Goal: Information Seeking & Learning: Learn about a topic

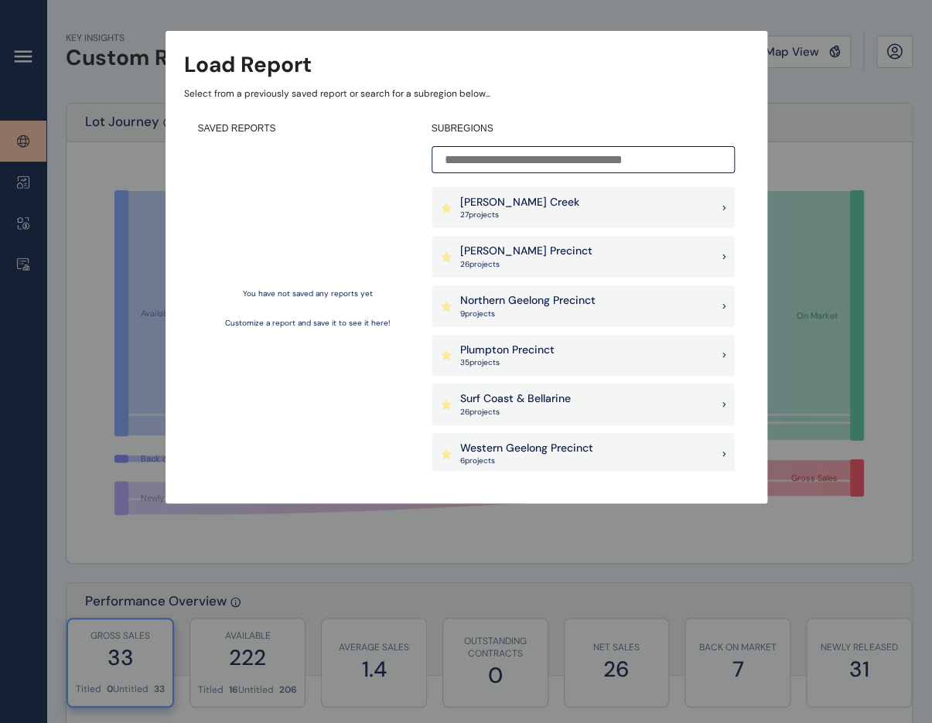
click at [543, 257] on div "[PERSON_NAME] Precinct 26 project s" at bounding box center [582, 257] width 303 height 42
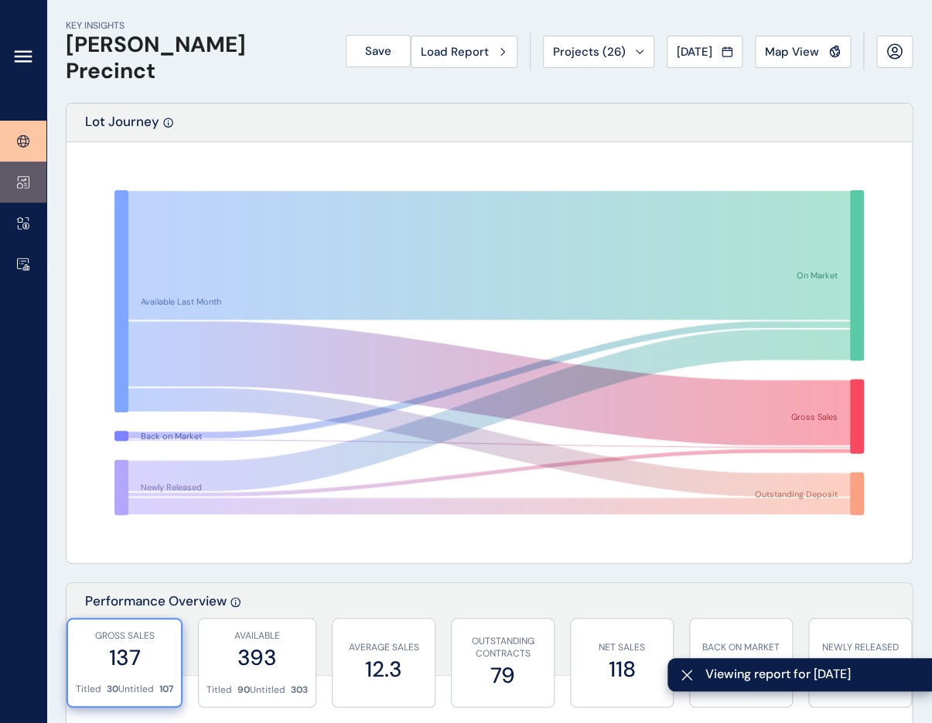
click at [19, 192] on link at bounding box center [23, 182] width 46 height 41
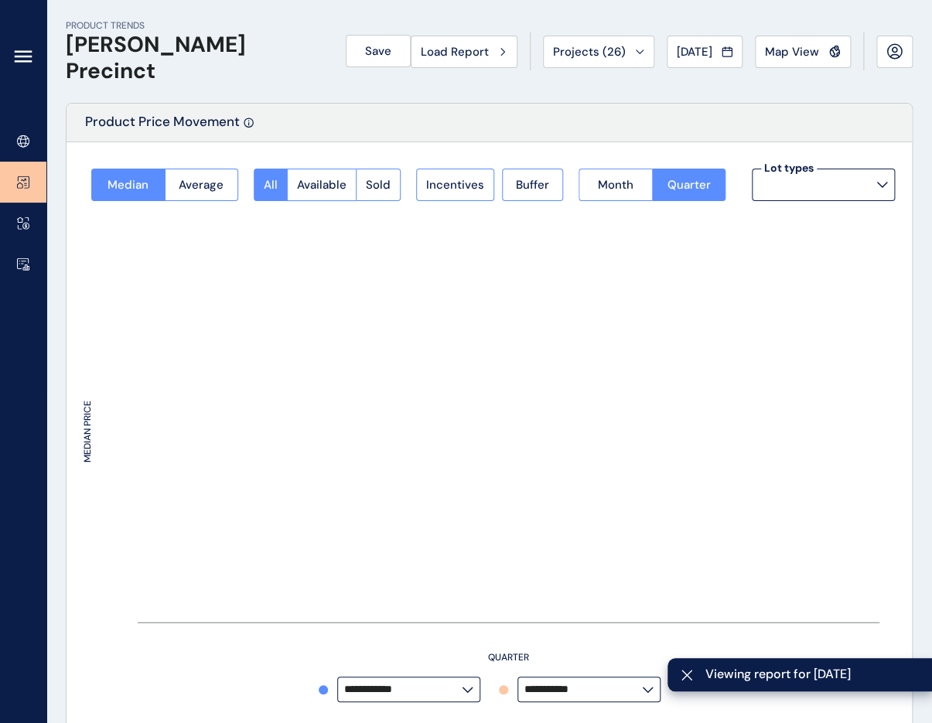
type input "**********"
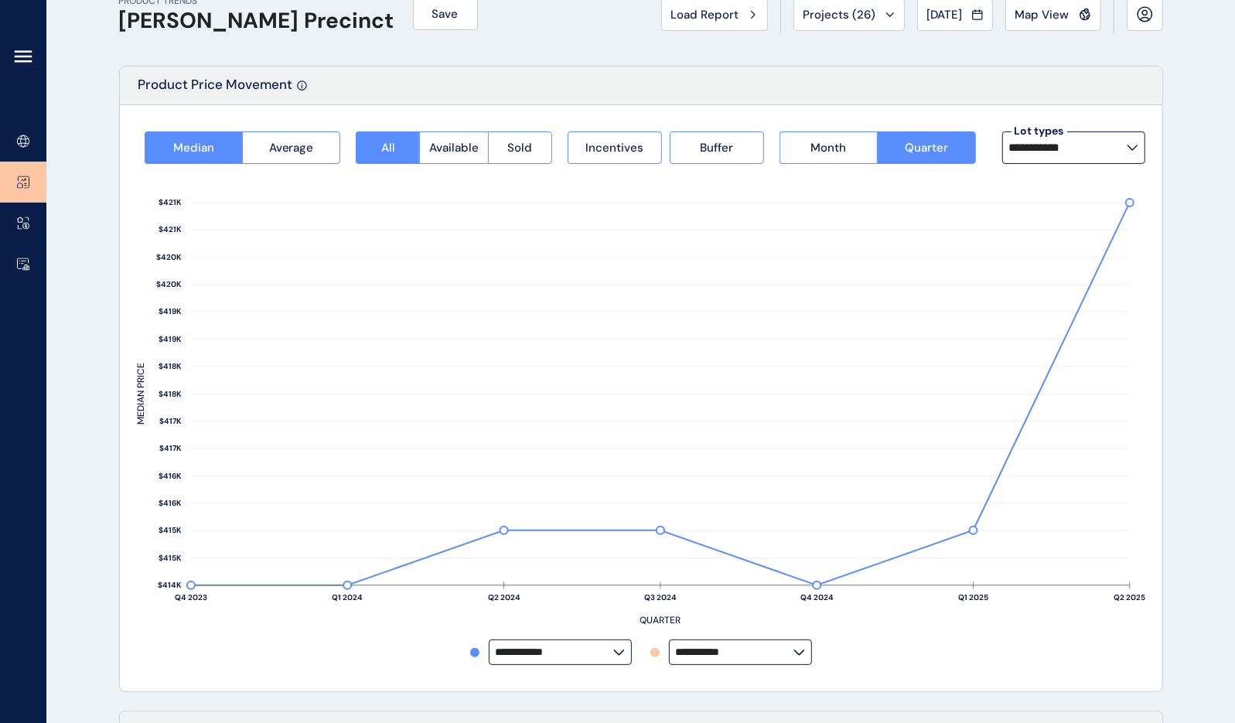
scroll to position [70, 0]
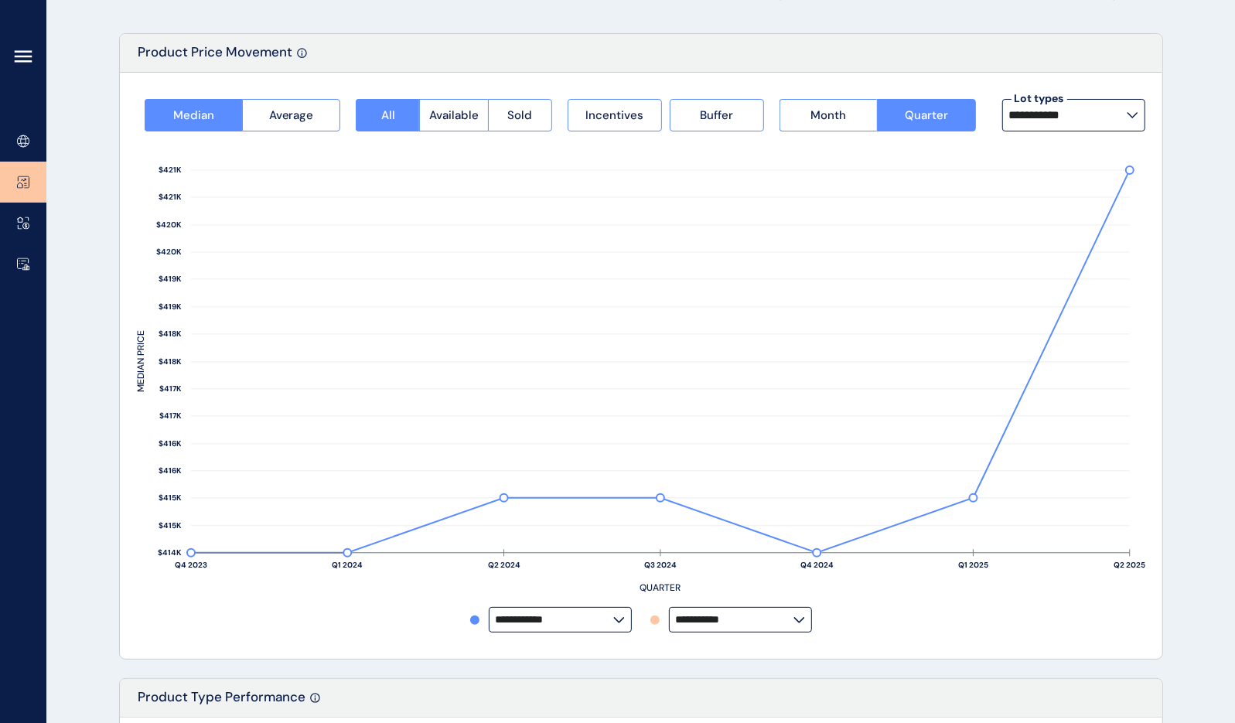
click at [592, 619] on input "**********" at bounding box center [555, 620] width 118 height 12
click at [713, 626] on label "**********" at bounding box center [740, 620] width 143 height 26
click at [732, 511] on p "Evergreen" at bounding box center [707, 518] width 51 height 15
type input "*********"
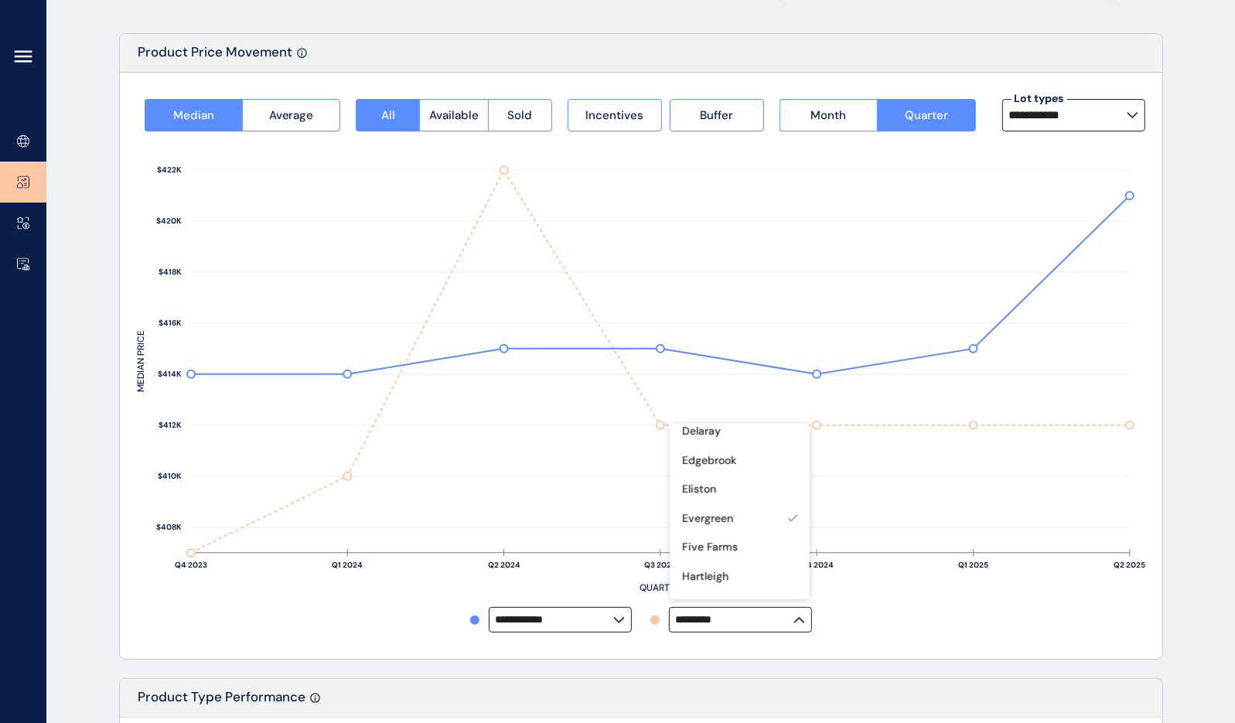
click at [584, 627] on label "**********" at bounding box center [560, 620] width 143 height 26
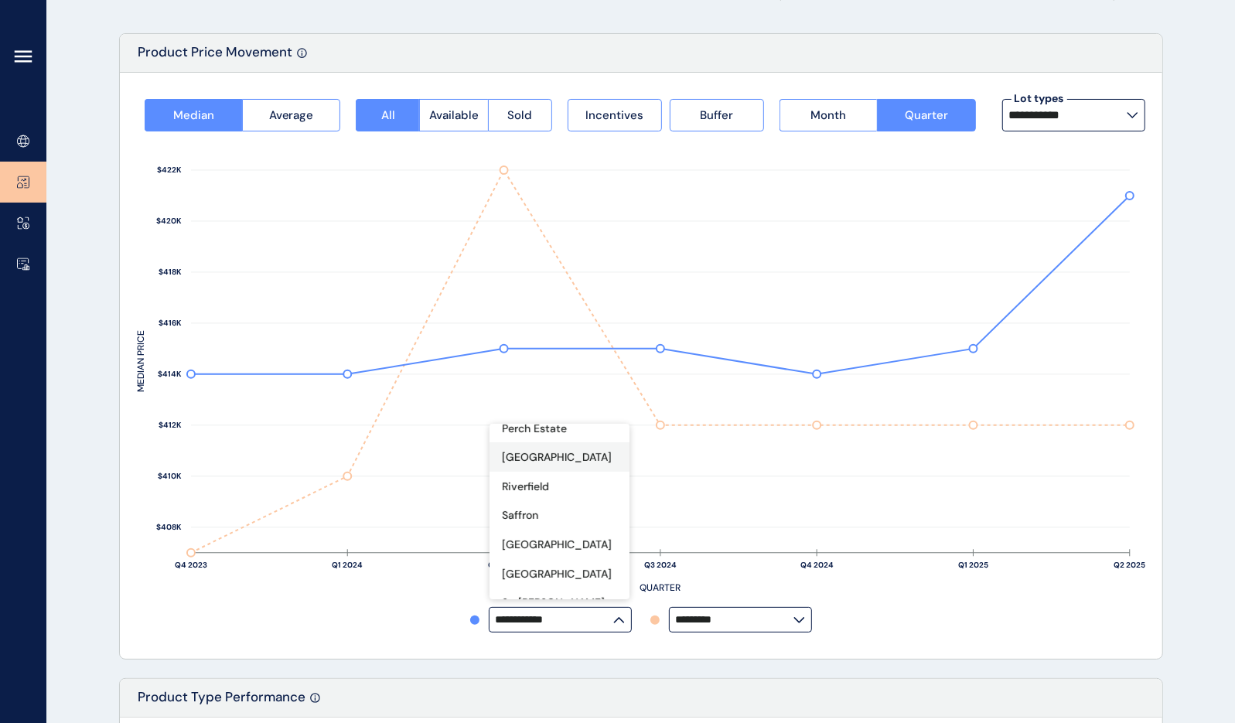
scroll to position [562, 0]
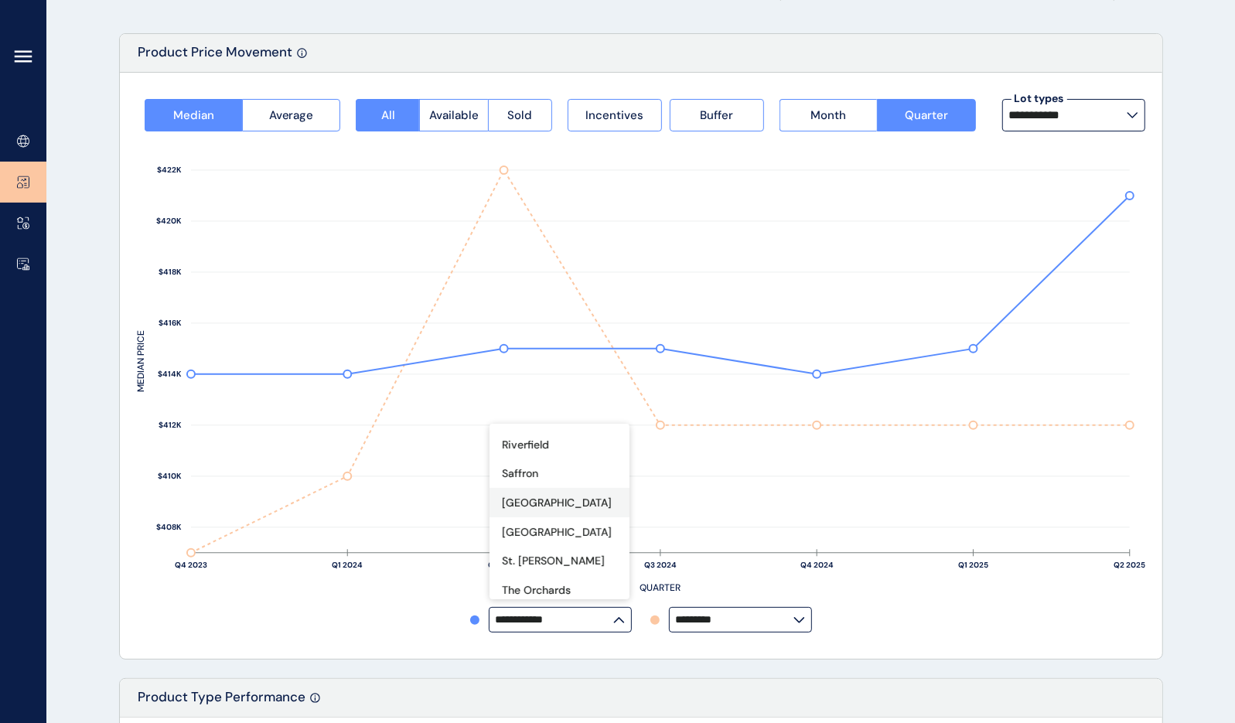
click at [564, 496] on p "[GEOGRAPHIC_DATA]" at bounding box center [557, 503] width 110 height 15
type input "**********"
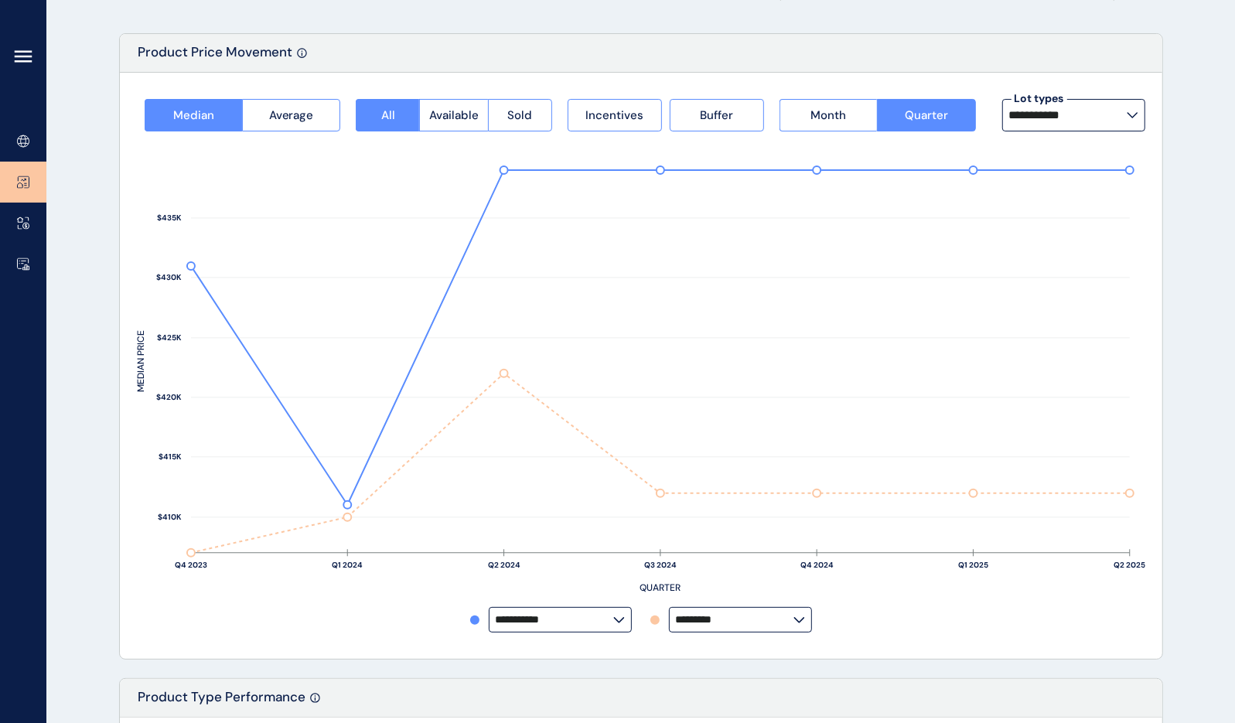
click at [941, 107] on label "**********" at bounding box center [1073, 115] width 143 height 32
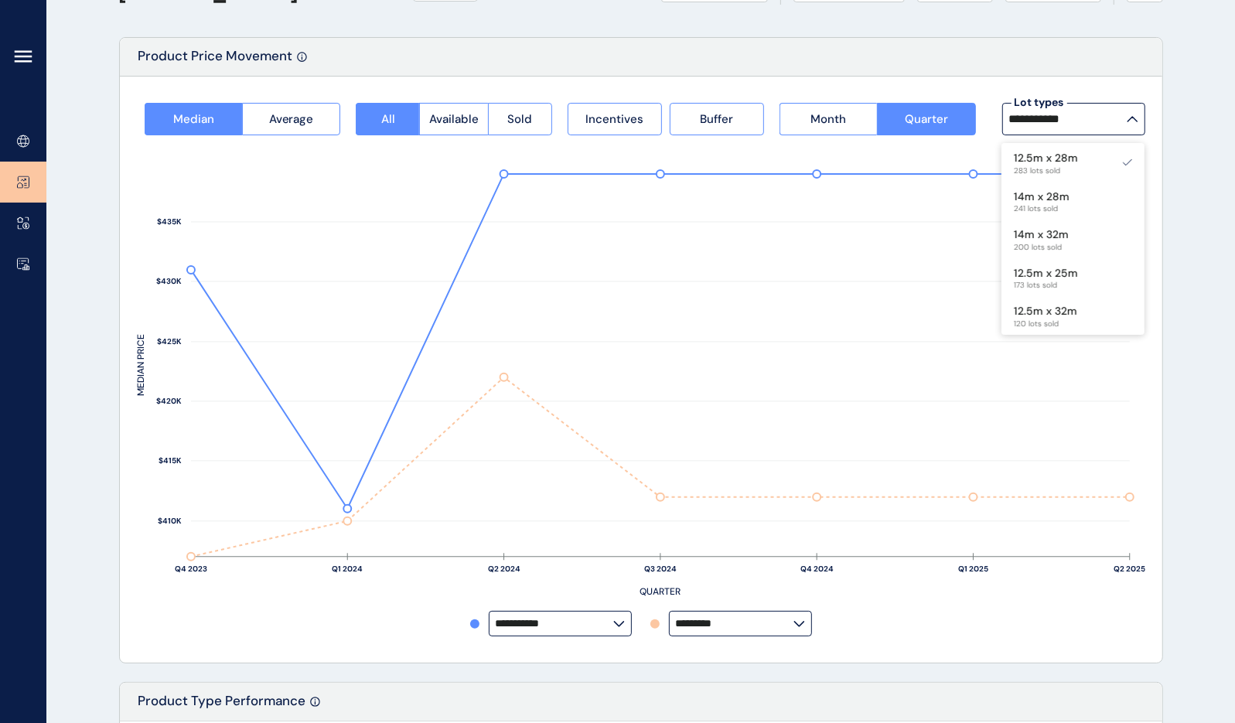
scroll to position [0, 0]
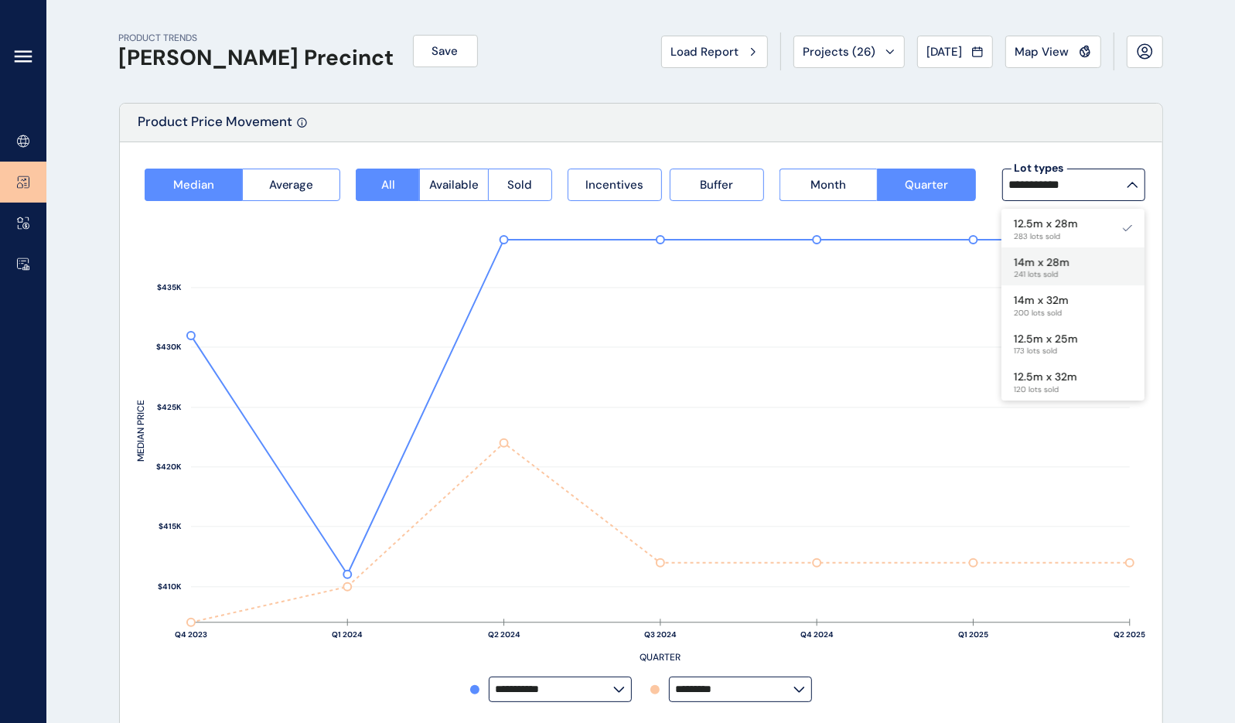
click at [941, 259] on div "14m x 28m 241 lots sold" at bounding box center [1072, 266] width 143 height 39
type input "*********"
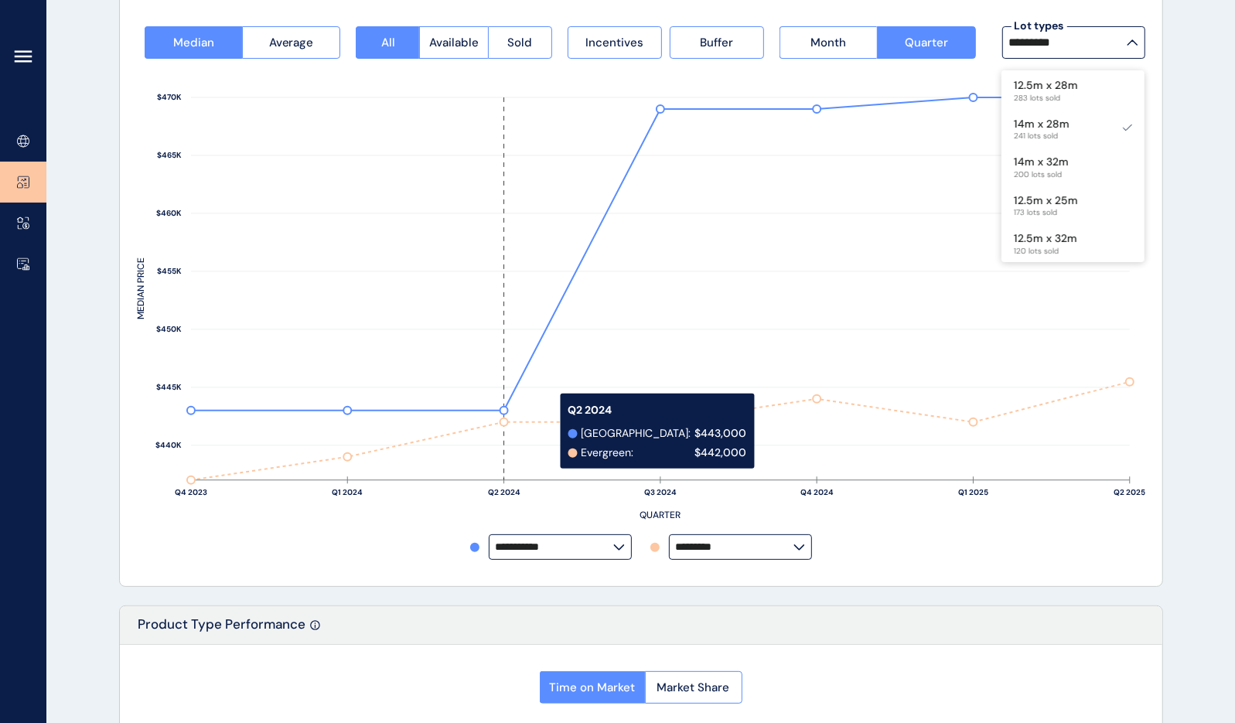
scroll to position [140, 0]
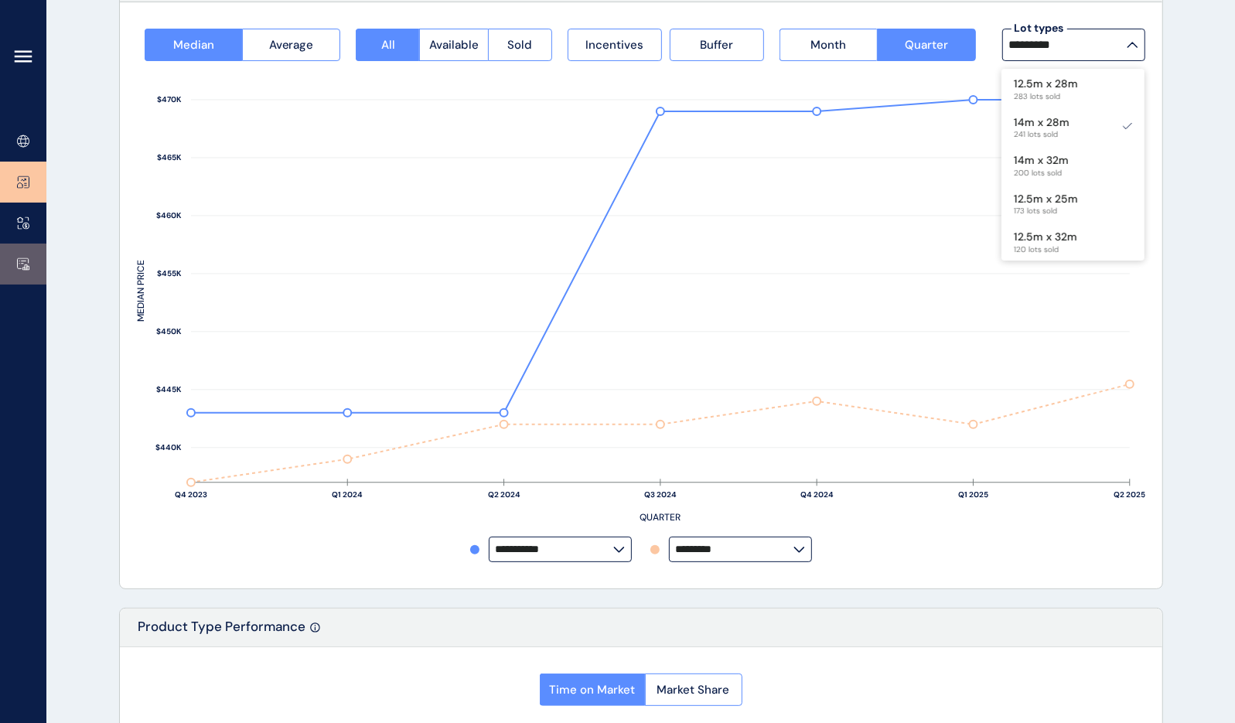
click at [17, 257] on icon at bounding box center [23, 263] width 12 height 13
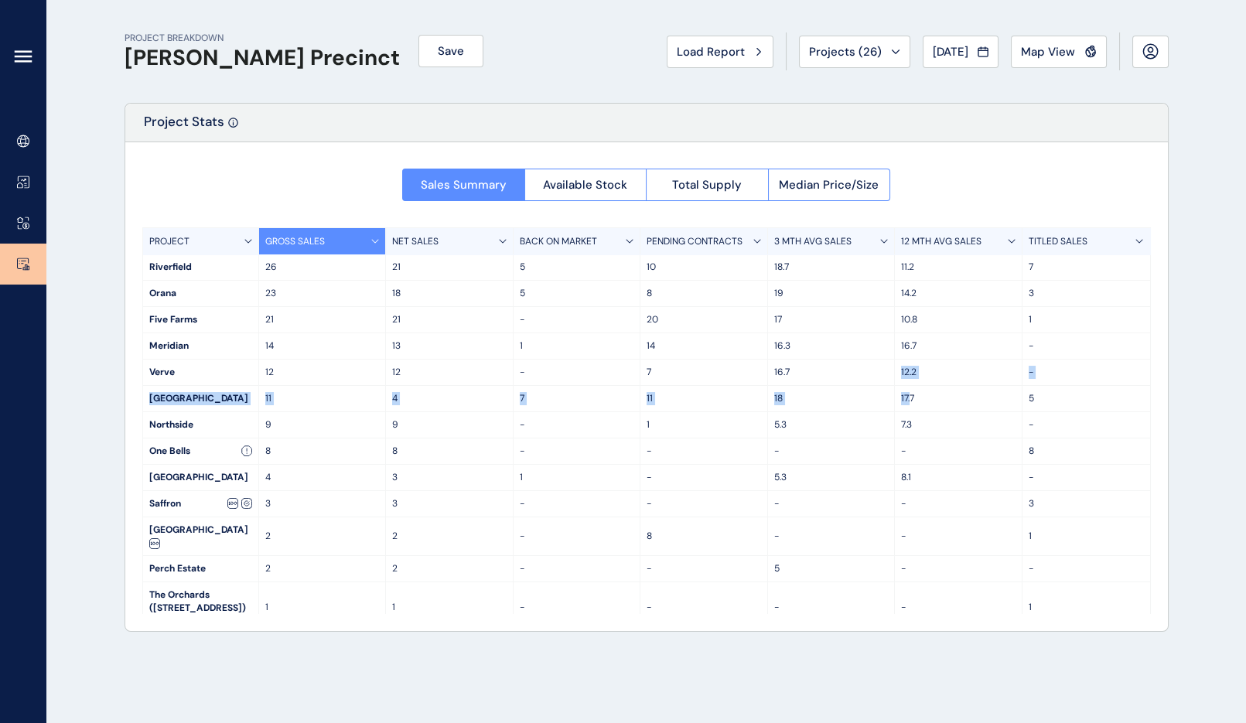
drag, startPoint x: 908, startPoint y: 395, endPoint x: 851, endPoint y: 380, distance: 58.3
click at [851, 380] on div "PROJECT GROSS SALES NET SALES BACK ON MARKET PENDING CONTRACTS 3 MTH AVG SALES …" at bounding box center [646, 420] width 1008 height 387
drag, startPoint x: 851, startPoint y: 380, endPoint x: 780, endPoint y: 397, distance: 73.0
click at [779, 390] on div "18" at bounding box center [832, 399] width 128 height 26
drag, startPoint x: 780, startPoint y: 403, endPoint x: 776, endPoint y: 389, distance: 14.7
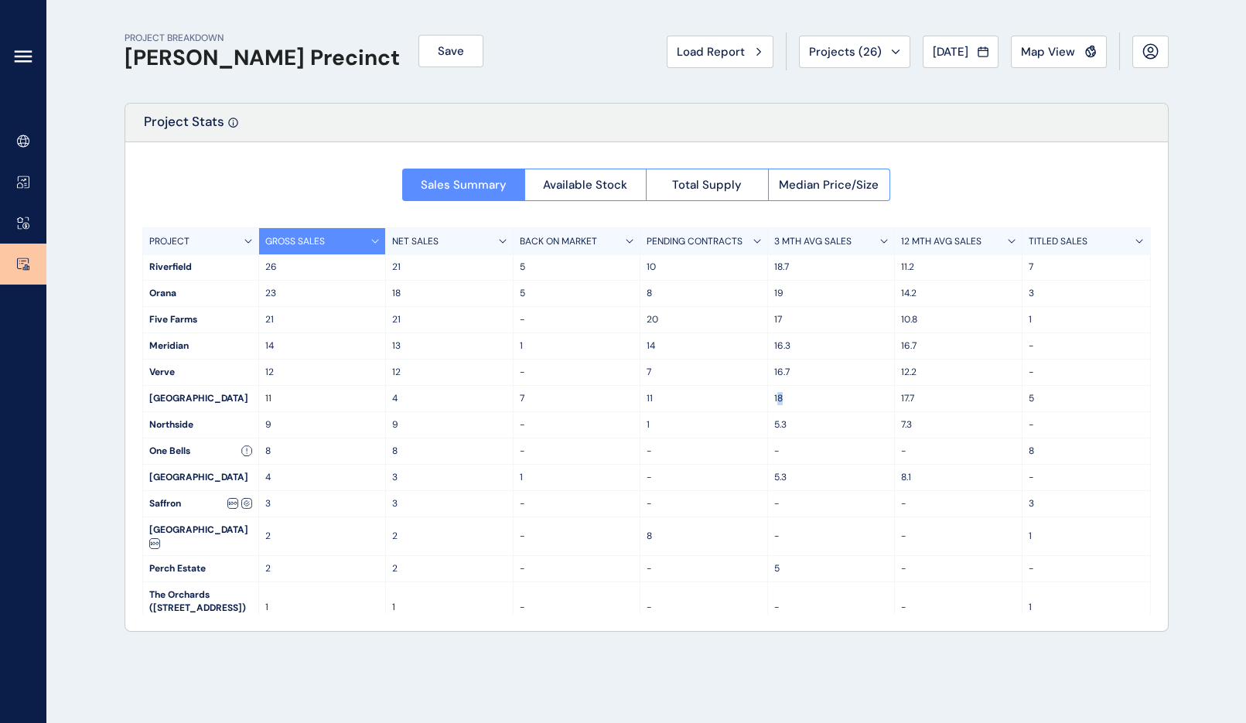
click at [776, 389] on div "18" at bounding box center [832, 399] width 128 height 26
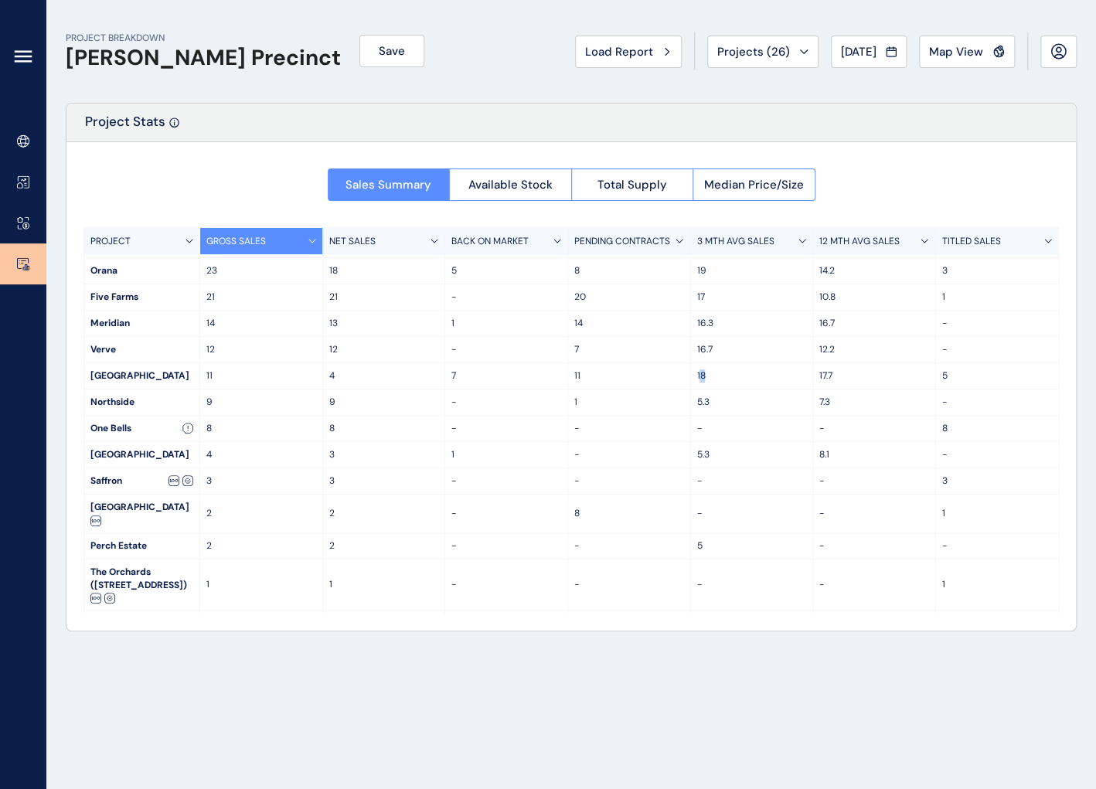
scroll to position [33, 0]
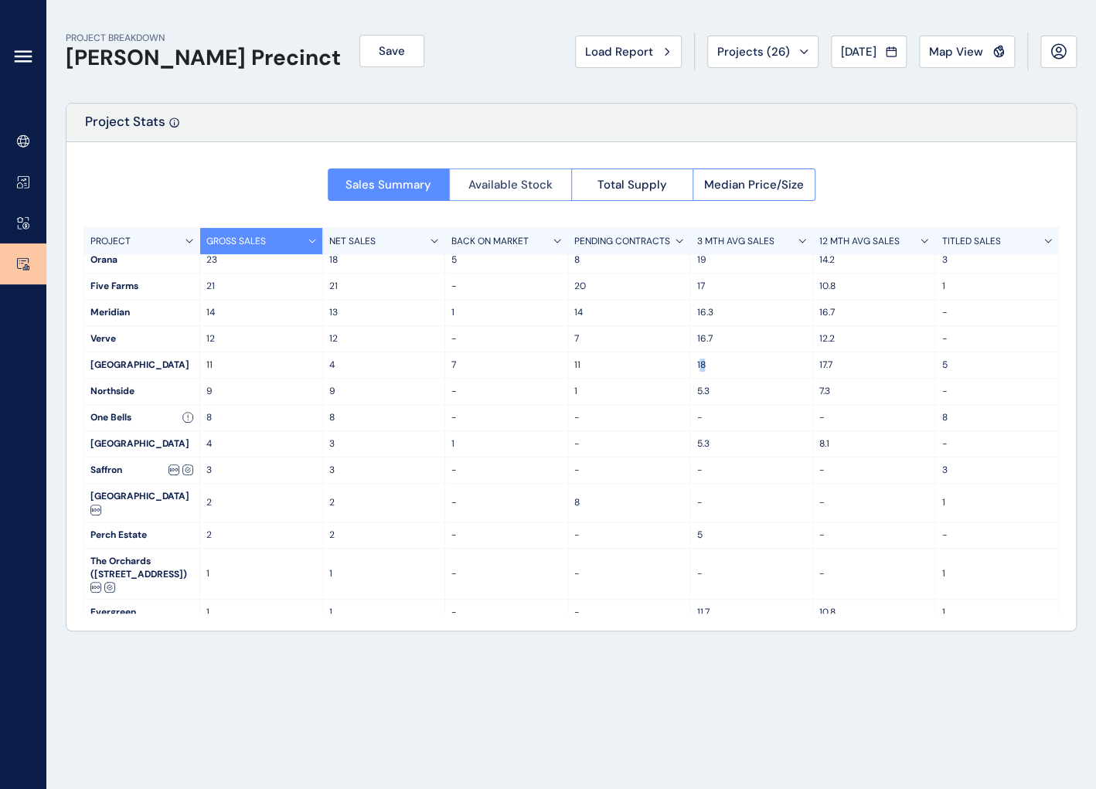
click at [509, 181] on span "Available Stock" at bounding box center [511, 184] width 84 height 15
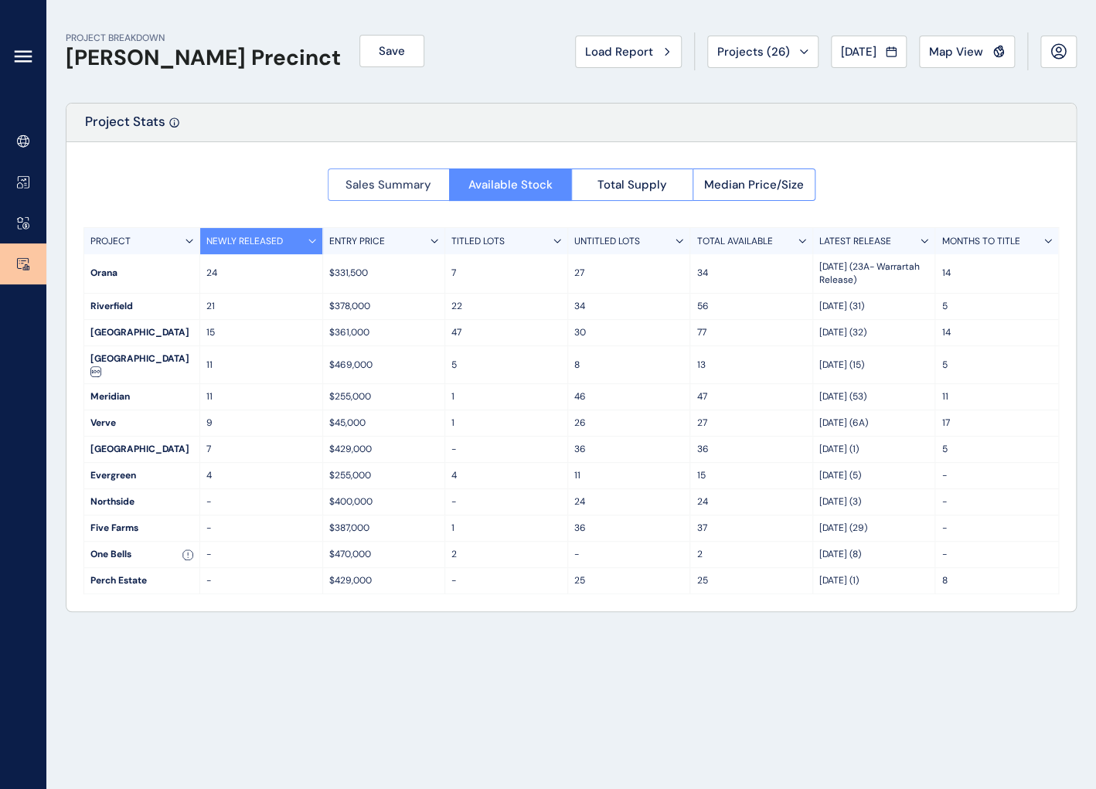
scroll to position [0, 0]
drag, startPoint x: 704, startPoint y: 369, endPoint x: 878, endPoint y: 202, distance: 241.2
click at [883, 193] on div "Sales Summary Available Stock Total Supply Median Price/Size PROJECT NEWLY RELE…" at bounding box center [571, 376] width 1010 height 469
click at [392, 192] on button "Sales Summary" at bounding box center [389, 185] width 122 height 32
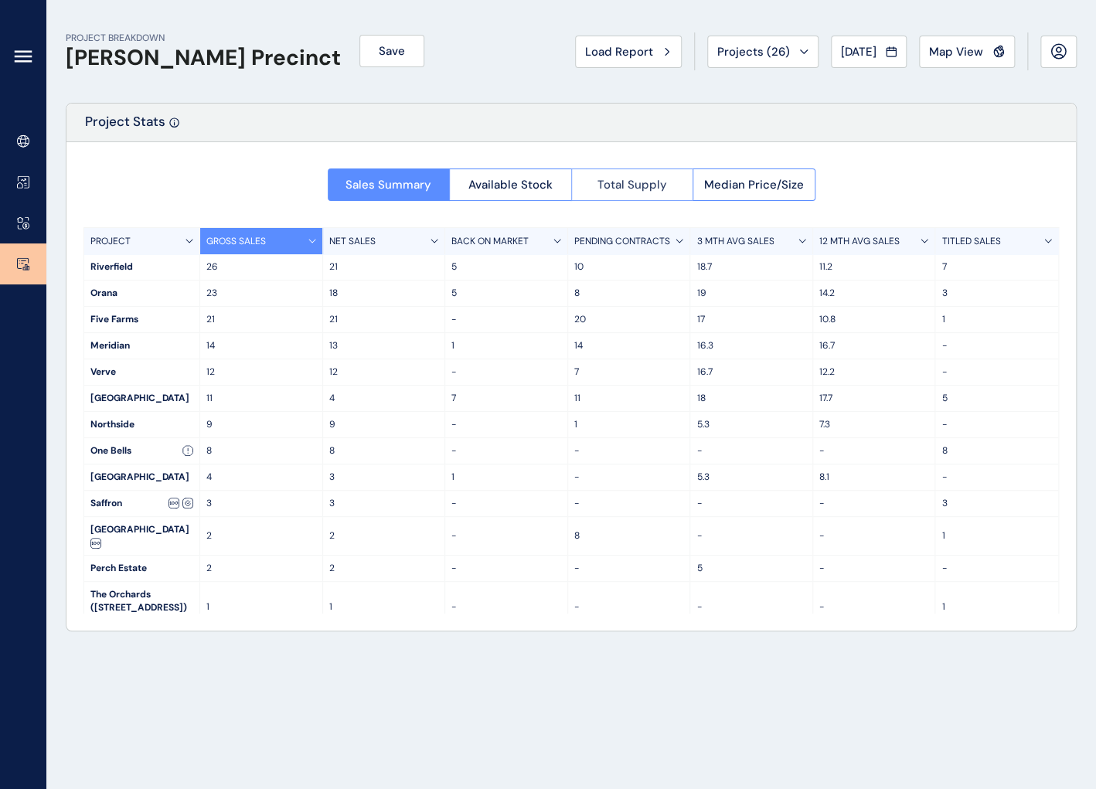
click at [619, 181] on span "Total Supply" at bounding box center [633, 184] width 70 height 15
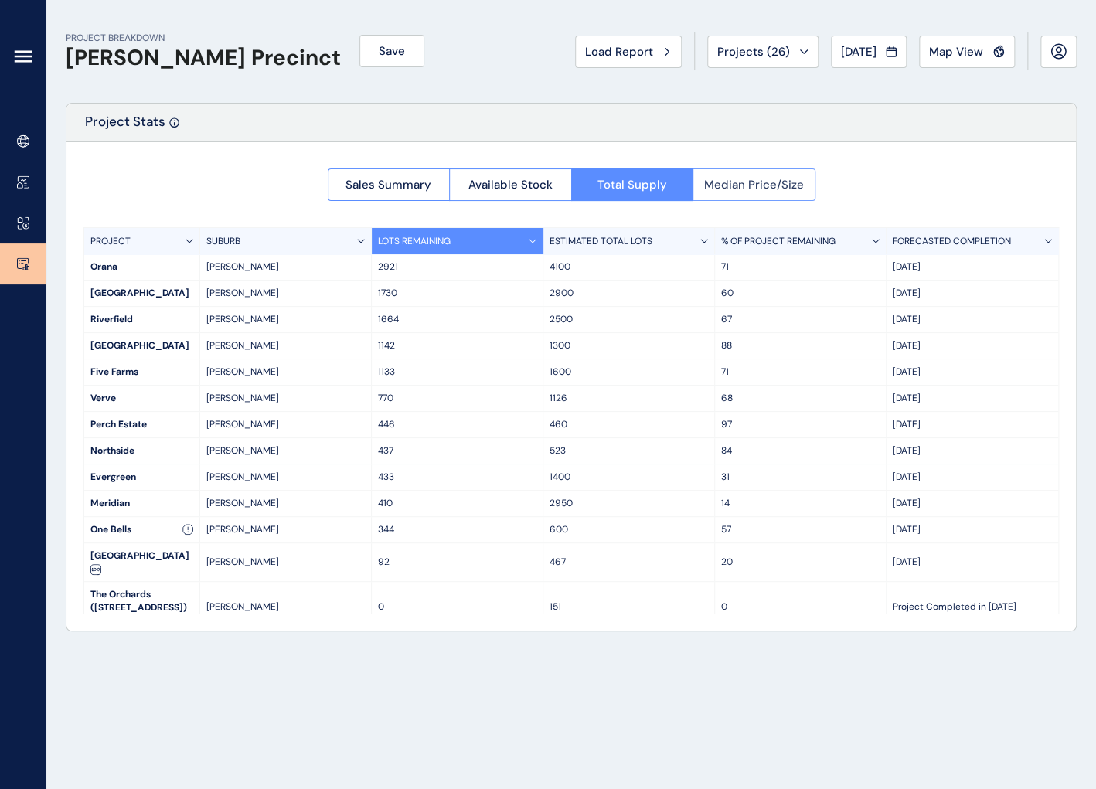
click at [727, 182] on span "Median Price/Size" at bounding box center [754, 184] width 100 height 15
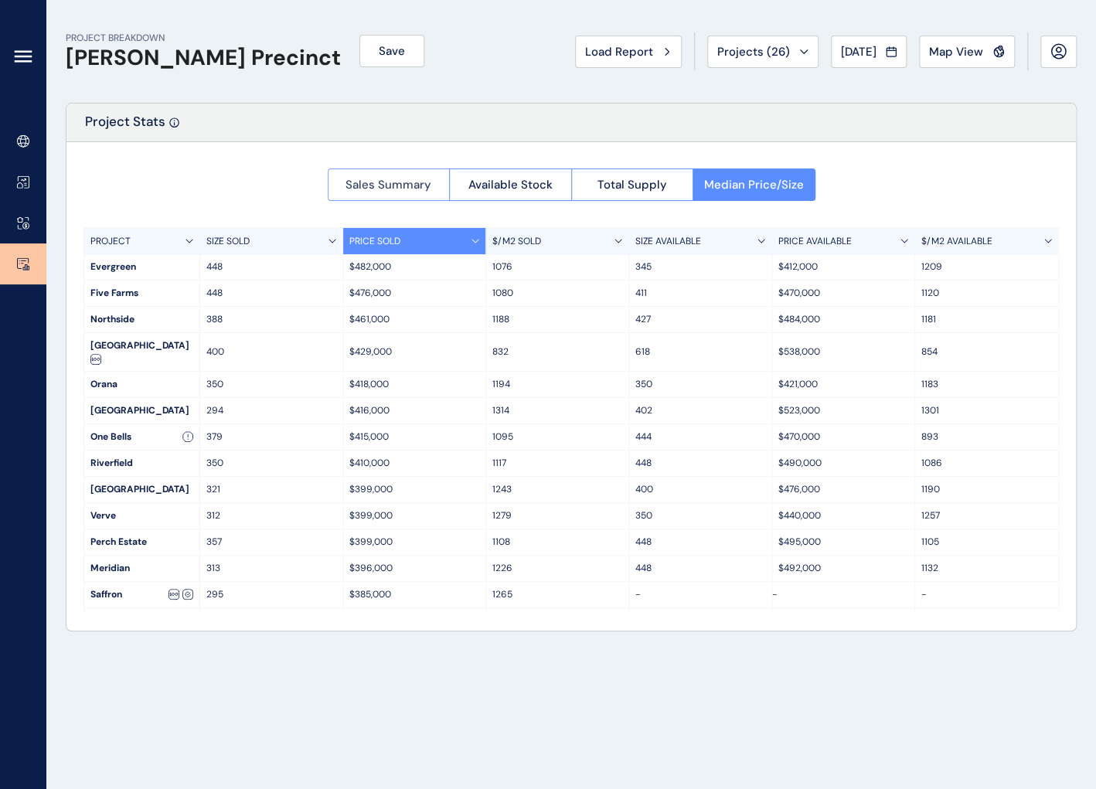
click at [356, 179] on span "Sales Summary" at bounding box center [389, 184] width 86 height 15
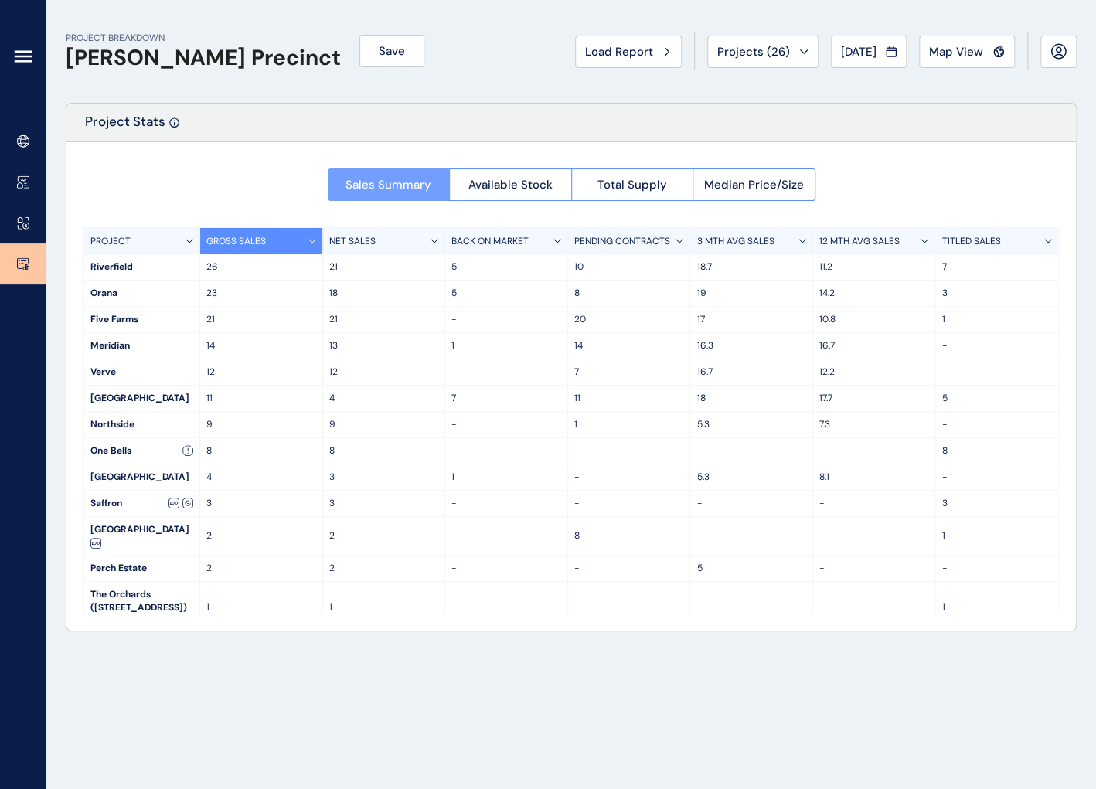
drag, startPoint x: 356, startPoint y: 179, endPoint x: 346, endPoint y: 183, distance: 10.4
click at [346, 183] on span "Sales Summary" at bounding box center [389, 184] width 86 height 15
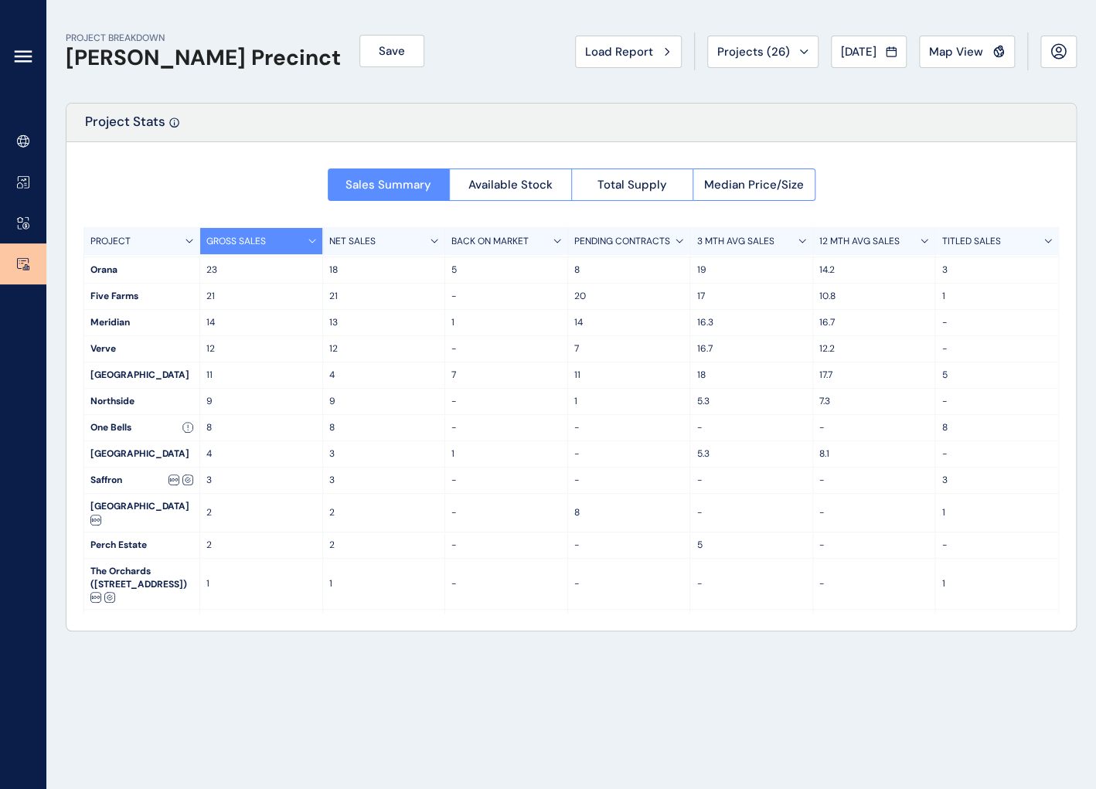
scroll to position [33, 0]
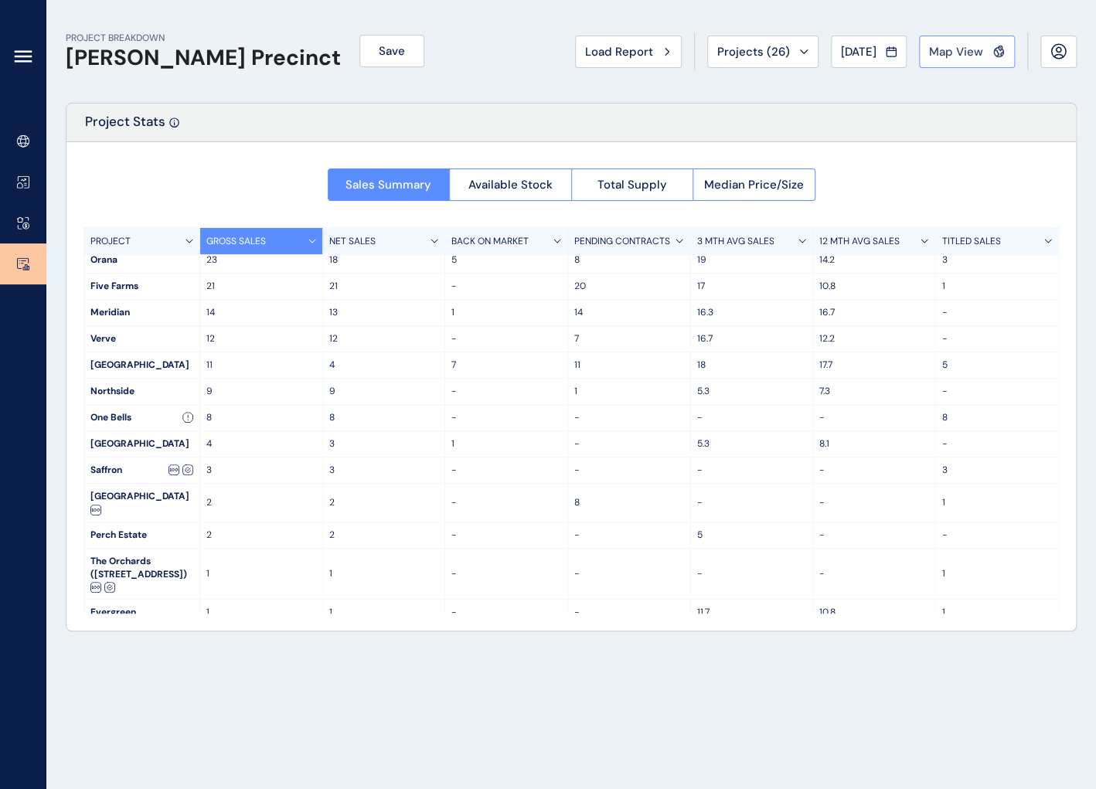
click at [941, 56] on span "Map View" at bounding box center [956, 51] width 54 height 15
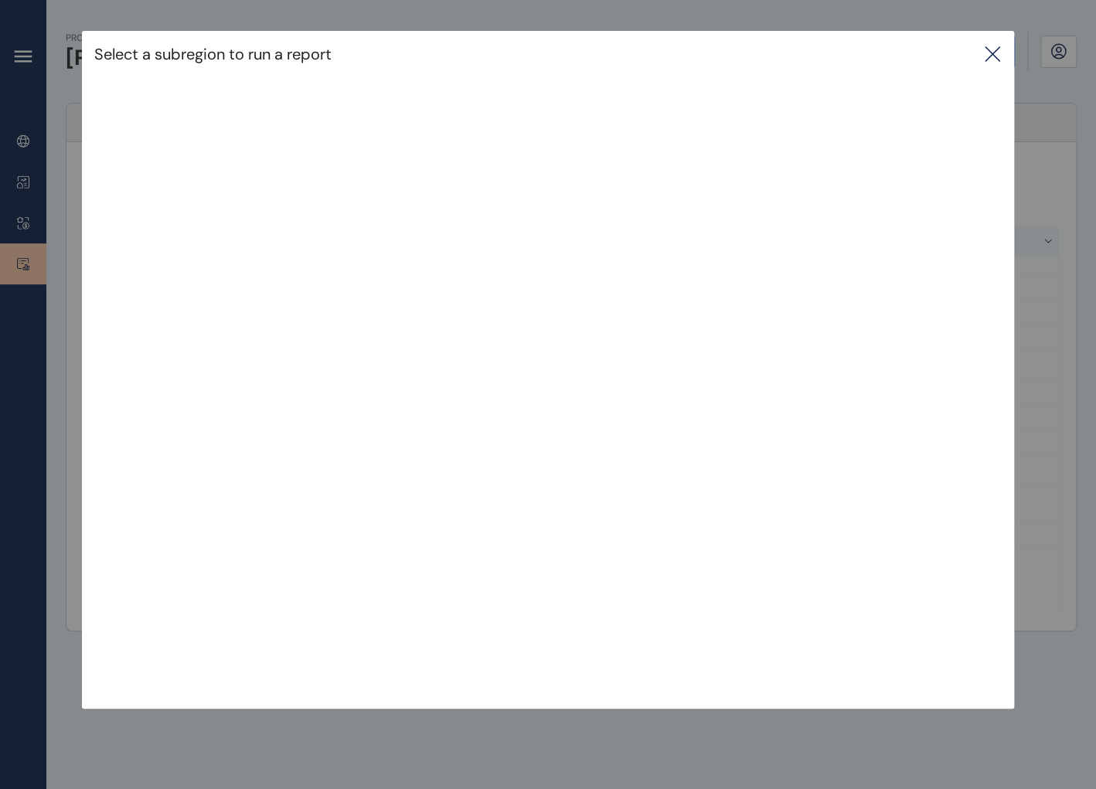
click at [941, 49] on icon at bounding box center [993, 54] width 19 height 19
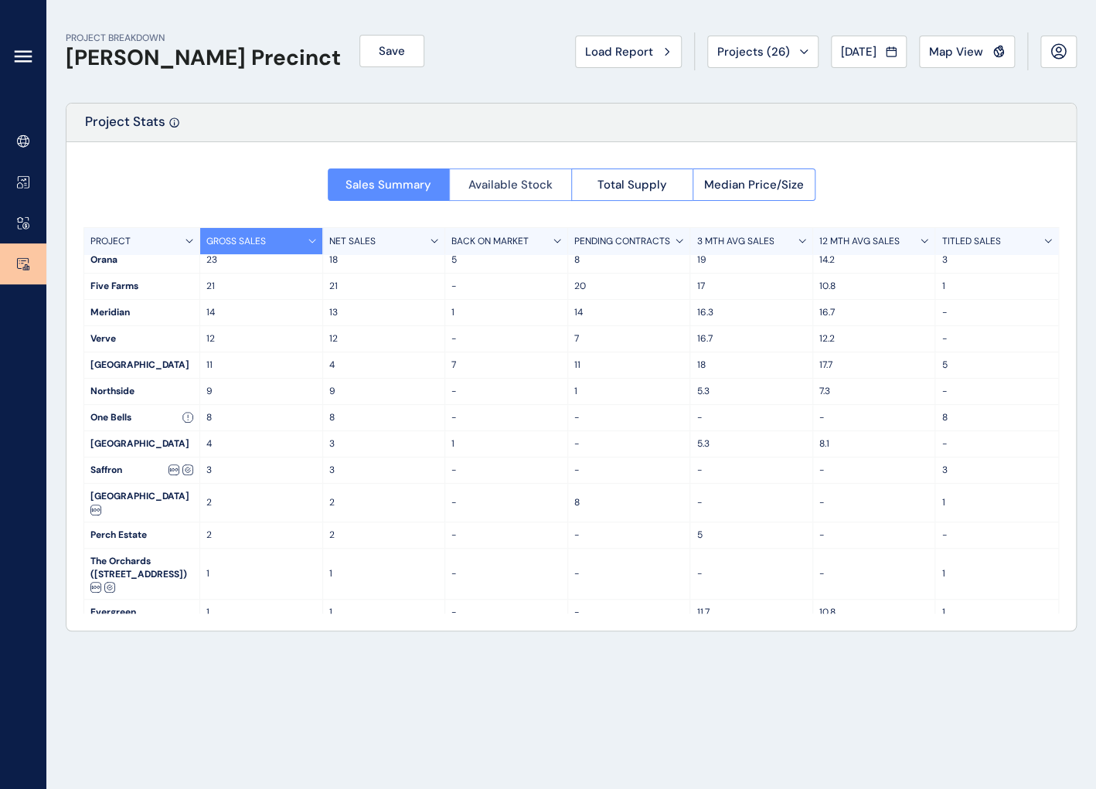
click at [522, 186] on span "Available Stock" at bounding box center [511, 184] width 84 height 15
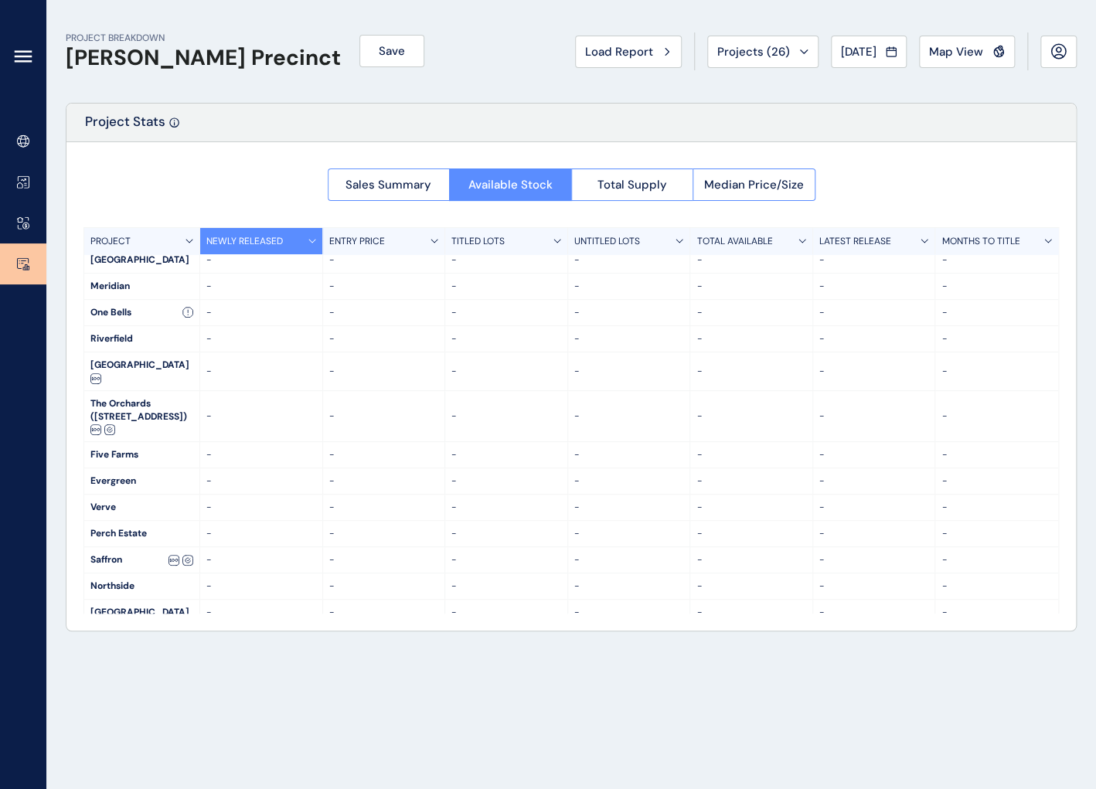
click at [665, 190] on div at bounding box center [571, 386] width 1010 height 489
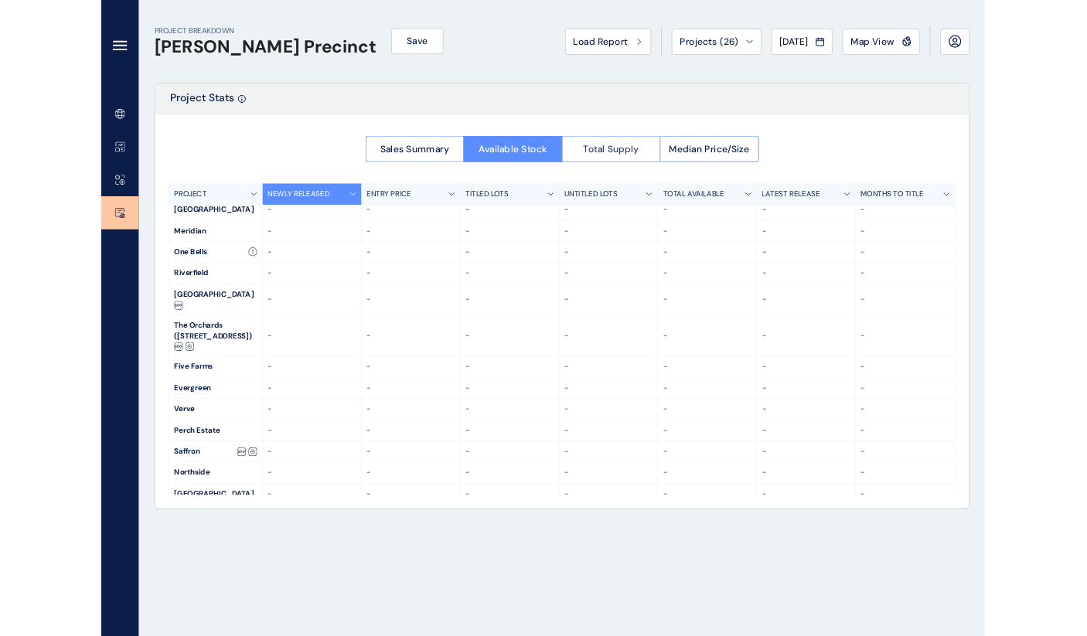
scroll to position [0, 0]
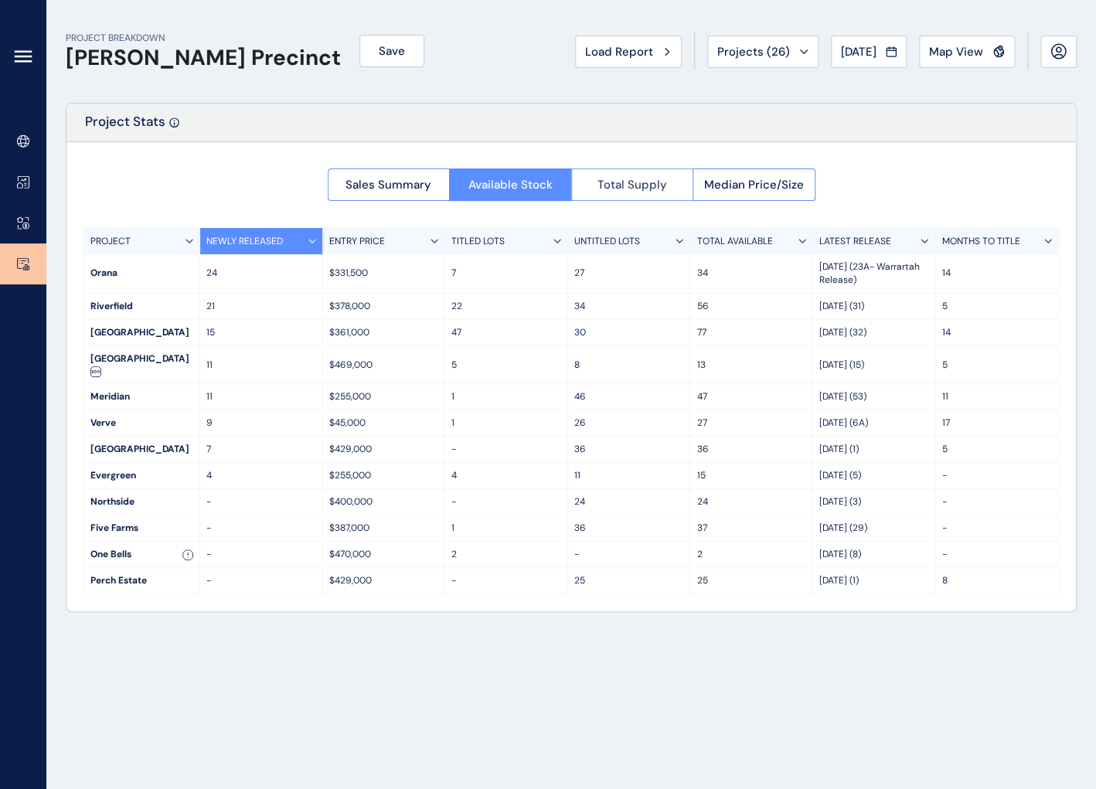
click at [642, 179] on span "Total Supply" at bounding box center [633, 184] width 70 height 15
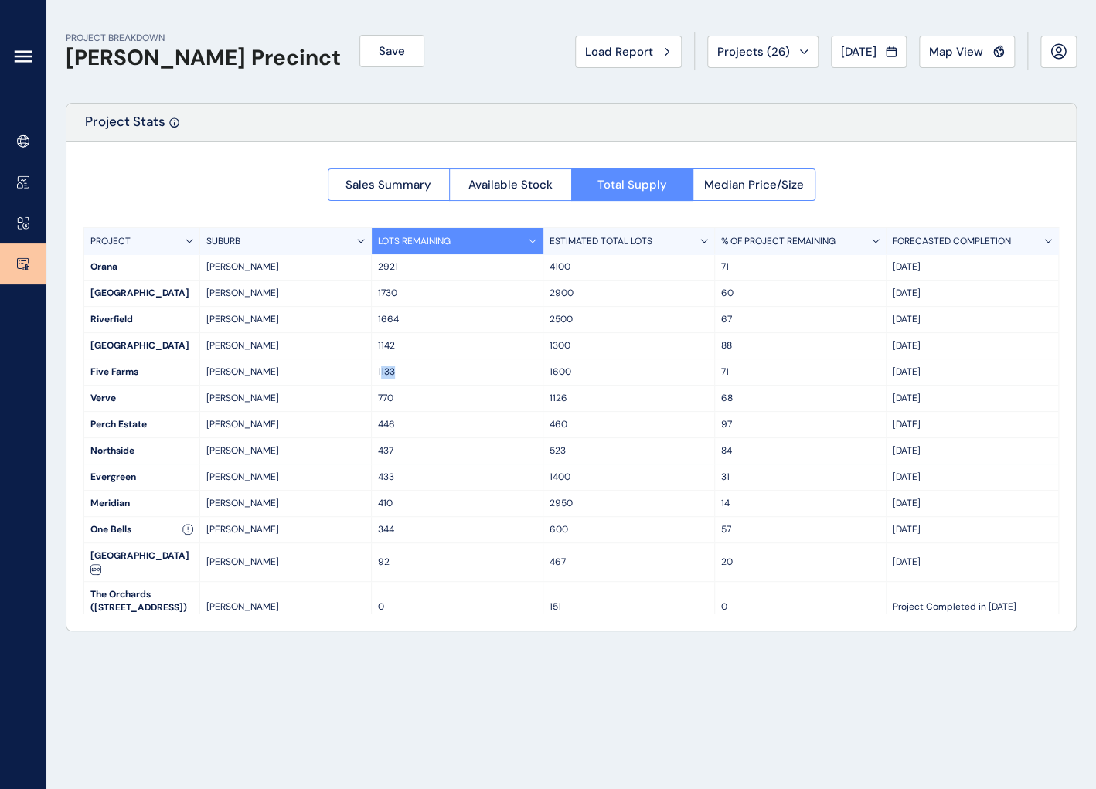
drag, startPoint x: 392, startPoint y: 372, endPoint x: 380, endPoint y: 377, distance: 12.5
click at [380, 377] on p "1133" at bounding box center [457, 372] width 159 height 13
drag, startPoint x: 380, startPoint y: 377, endPoint x: 384, endPoint y: 404, distance: 28.0
click at [384, 404] on p "770" at bounding box center [457, 398] width 159 height 13
